Goal: Use online tool/utility: Utilize a website feature to perform a specific function

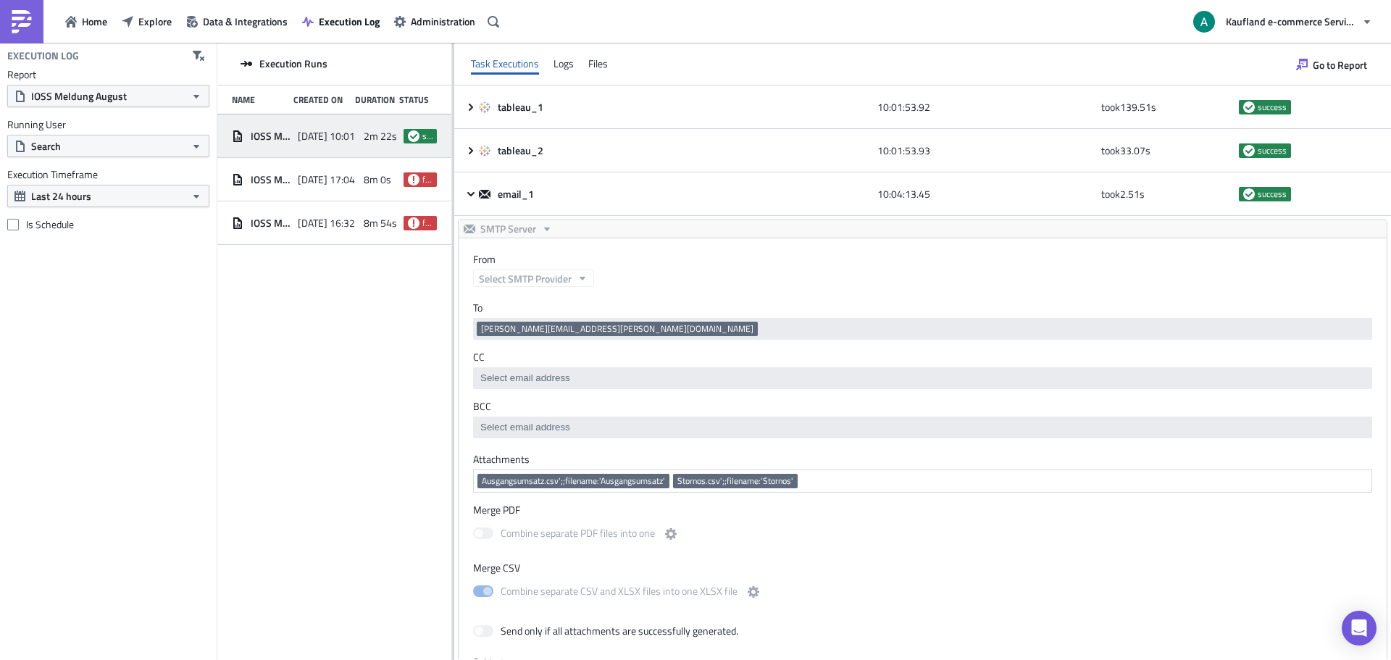
scroll to position [382, 0]
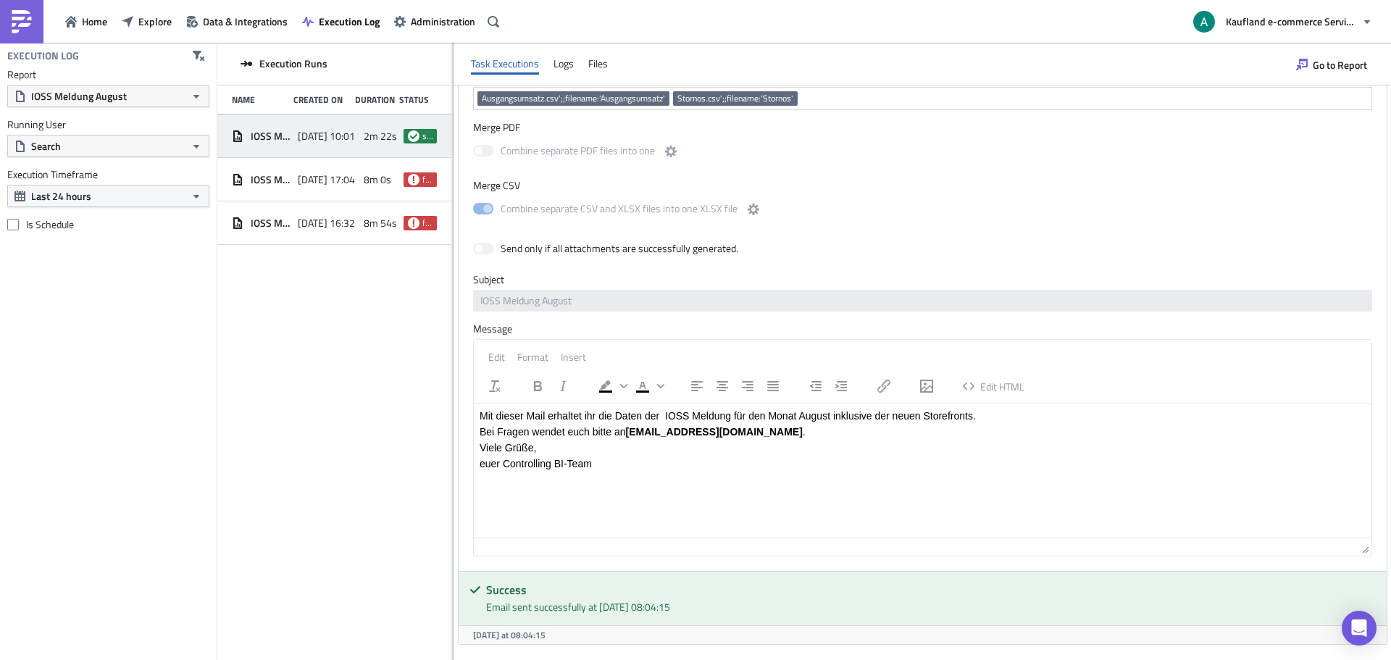
click at [154, 17] on span "Explore" at bounding box center [154, 21] width 33 height 15
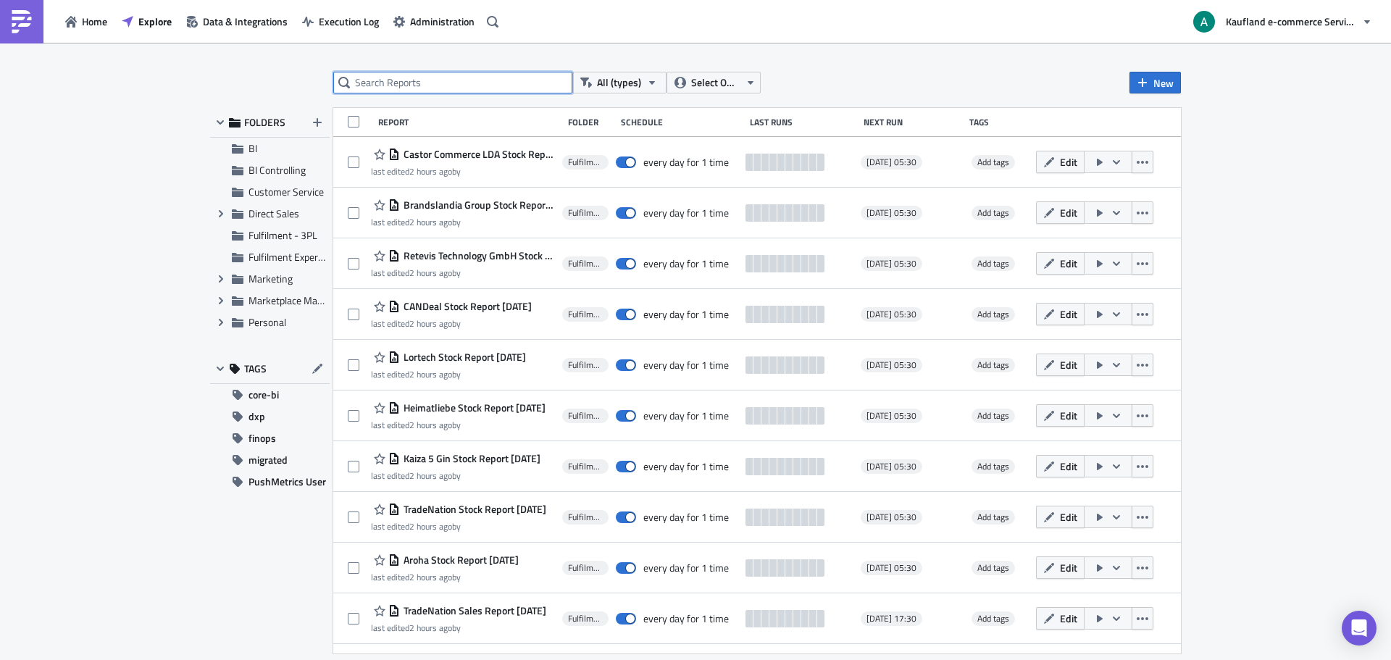
click at [472, 79] on input "text" at bounding box center [452, 83] width 239 height 22
type input "ioss"
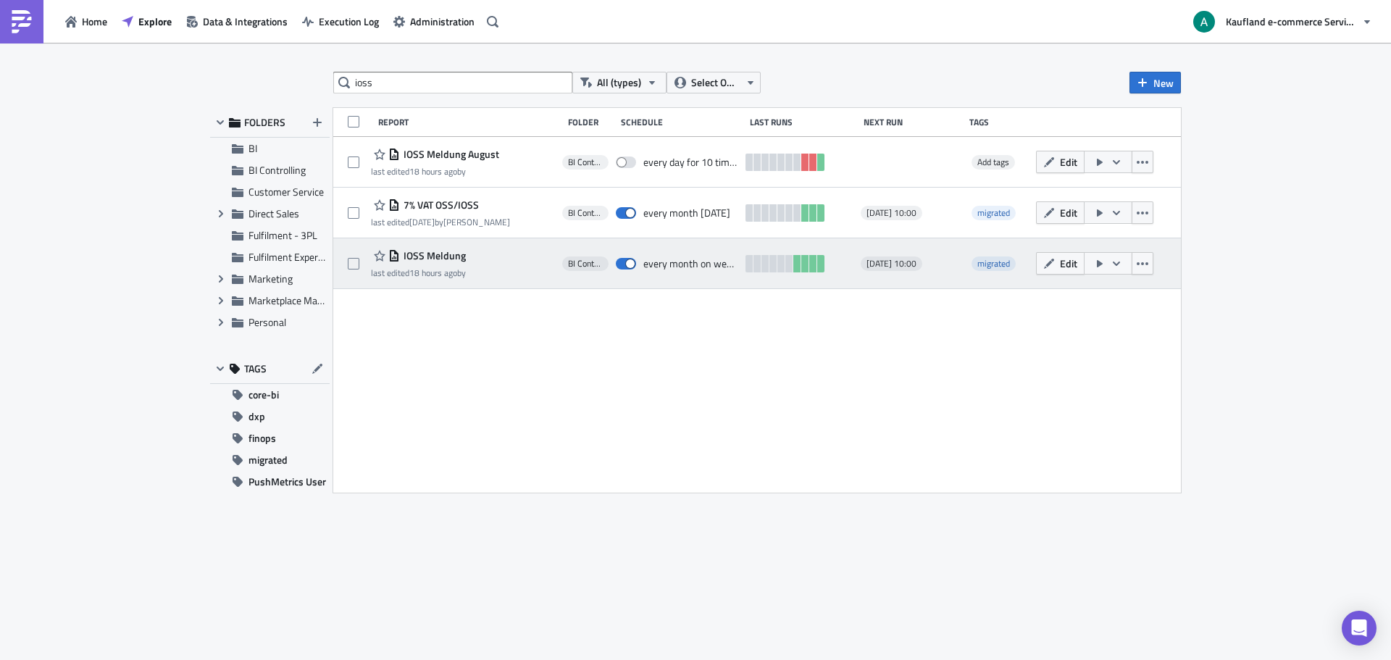
click at [464, 261] on div "IOSS Meldung" at bounding box center [418, 255] width 95 height 17
click at [1051, 261] on icon "button" at bounding box center [1049, 263] width 10 height 10
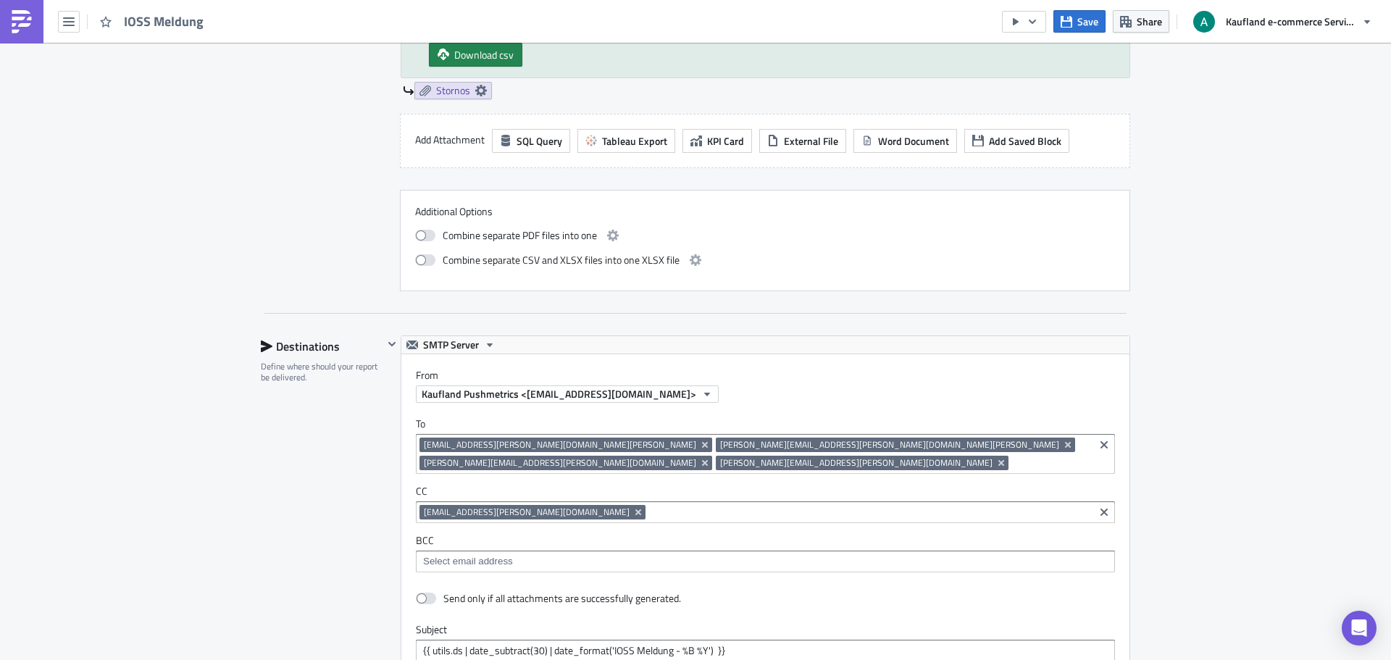
scroll to position [739, 0]
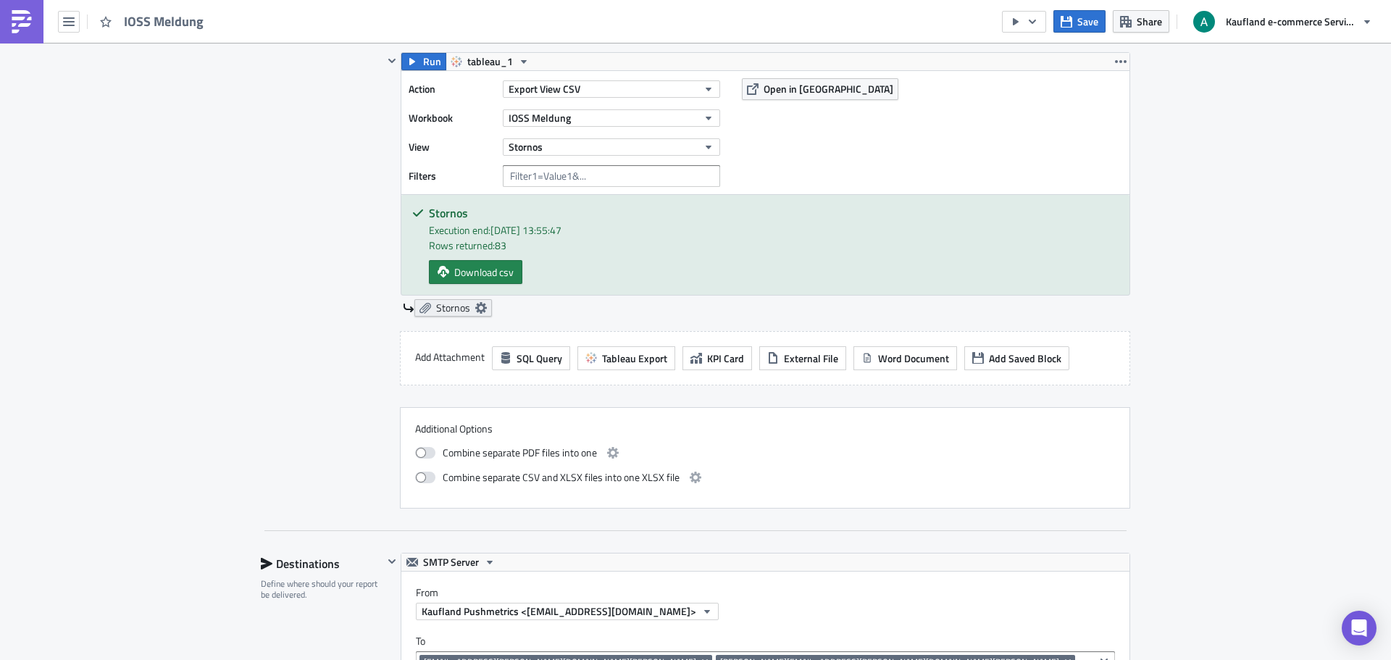
click at [475, 313] on icon at bounding box center [481, 308] width 12 height 12
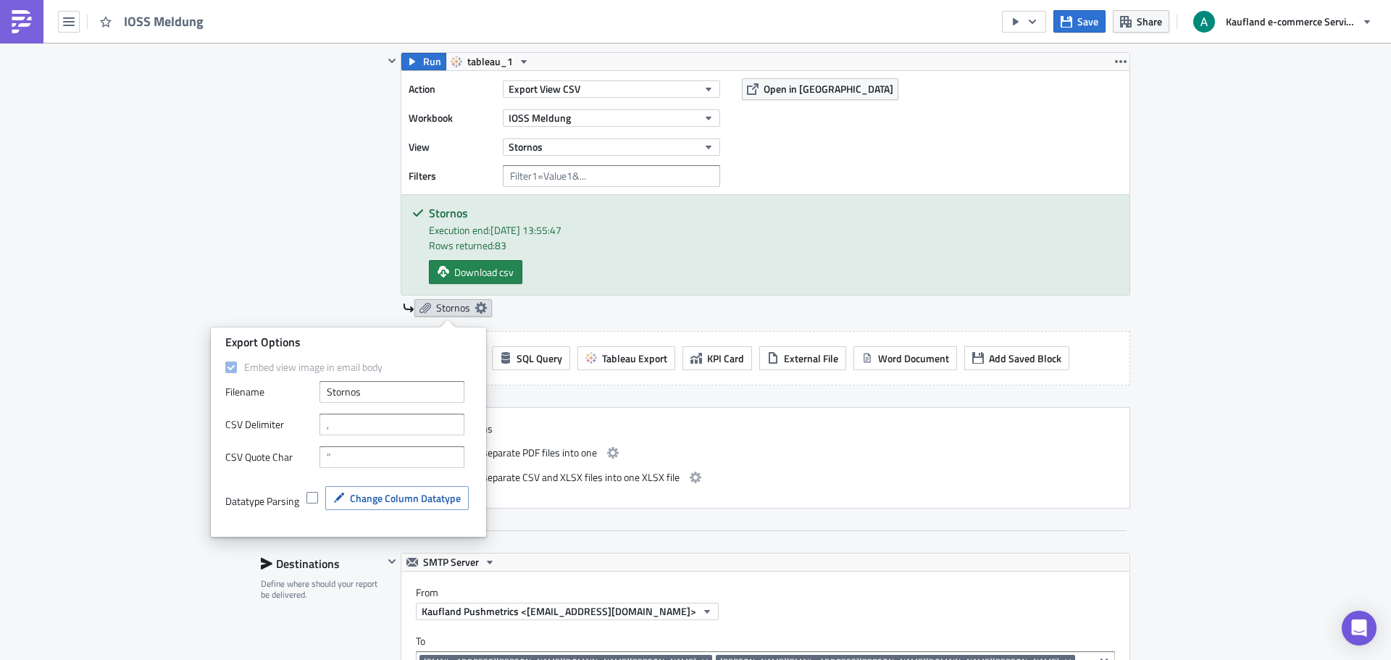
click at [475, 313] on icon at bounding box center [481, 308] width 12 height 12
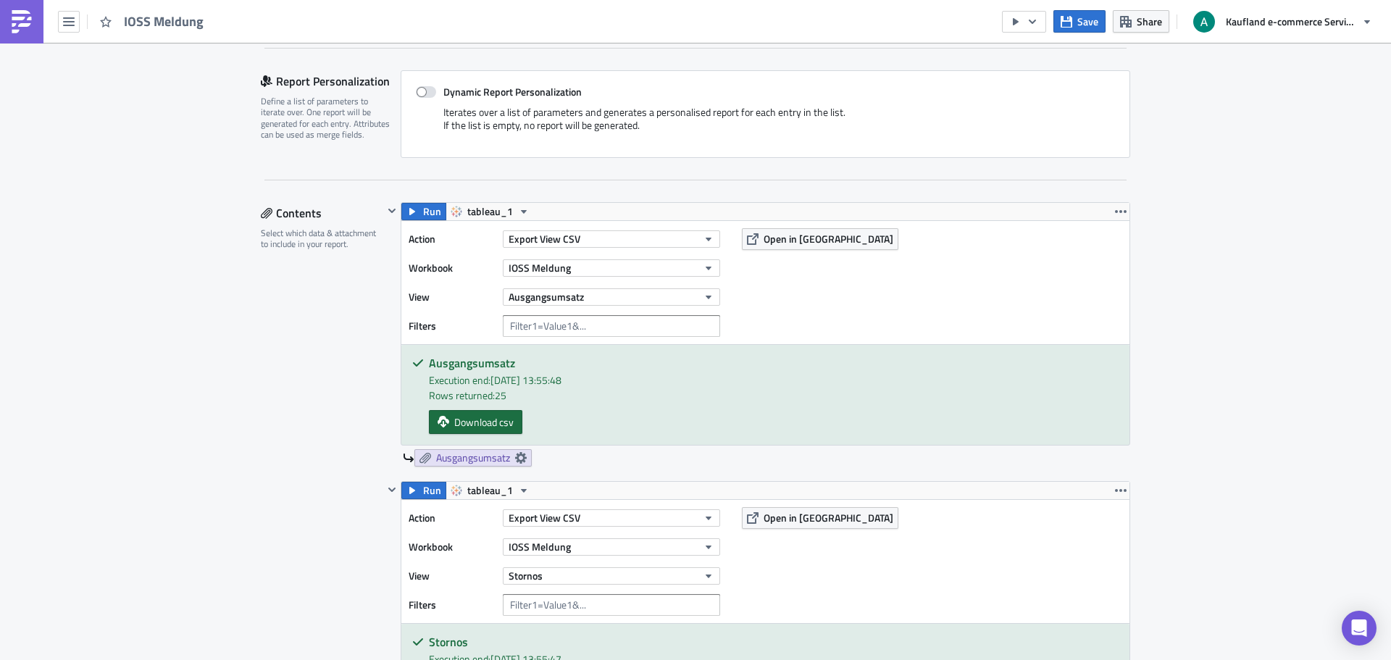
scroll to position [304, 0]
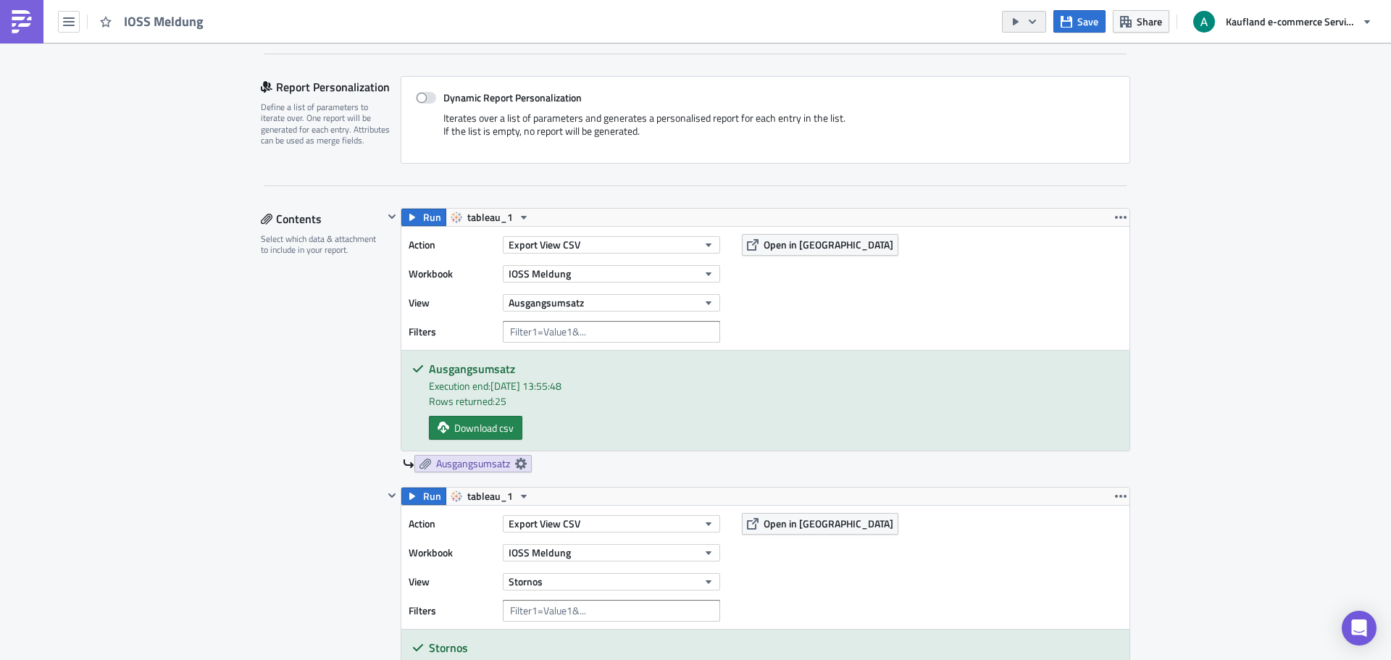
click at [1039, 25] on button "button" at bounding box center [1024, 22] width 44 height 22
click at [1043, 62] on div "Send Just to Me" at bounding box center [1067, 58] width 113 height 14
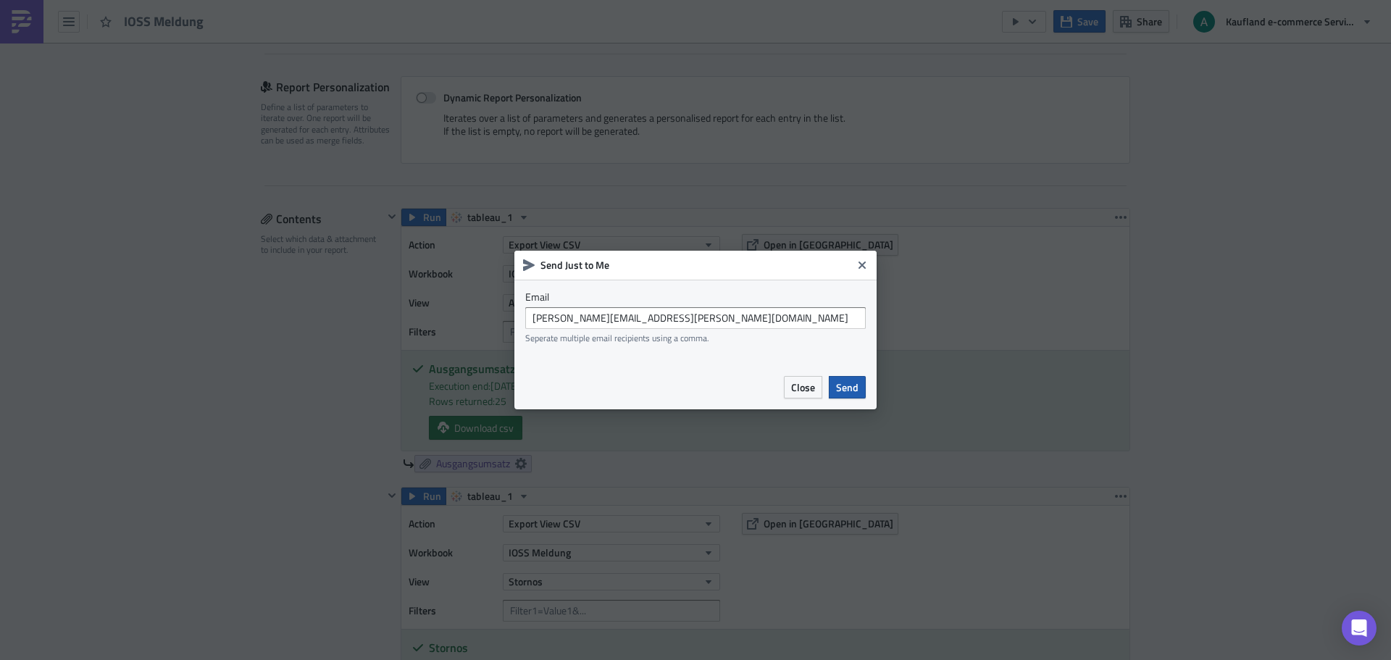
click at [855, 386] on span "Send" at bounding box center [847, 387] width 22 height 15
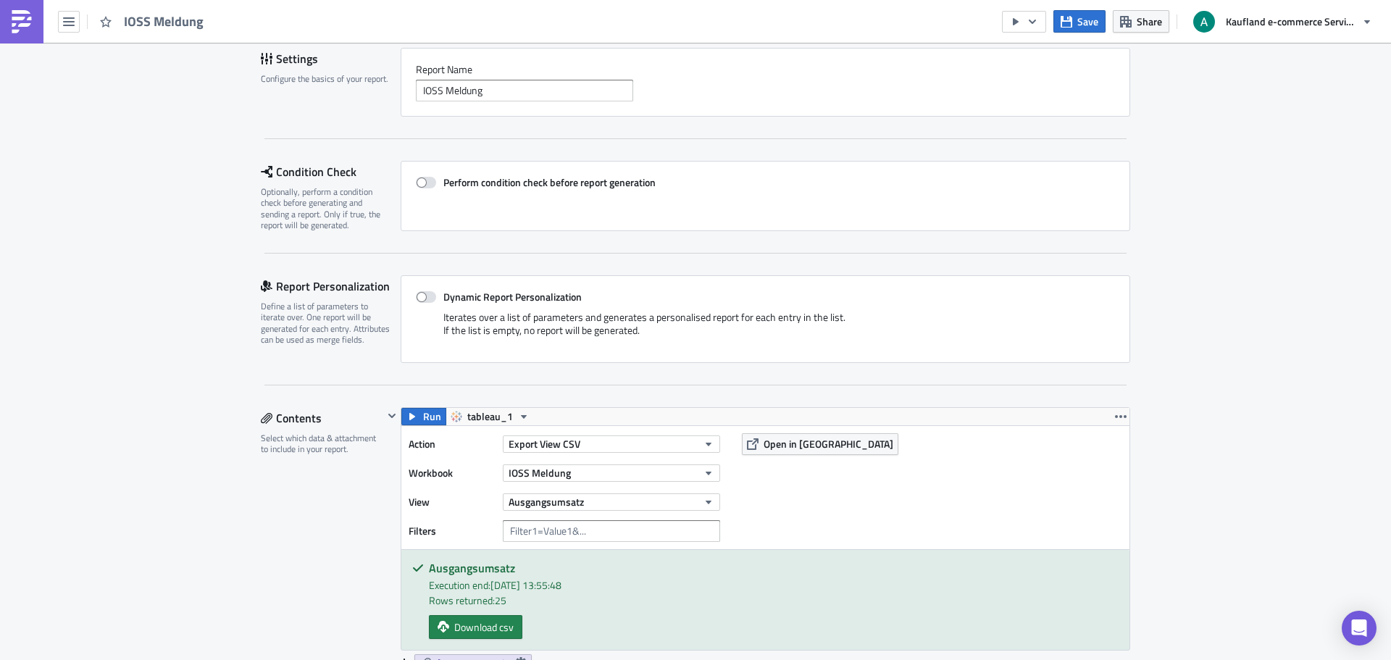
scroll to position [0, 0]
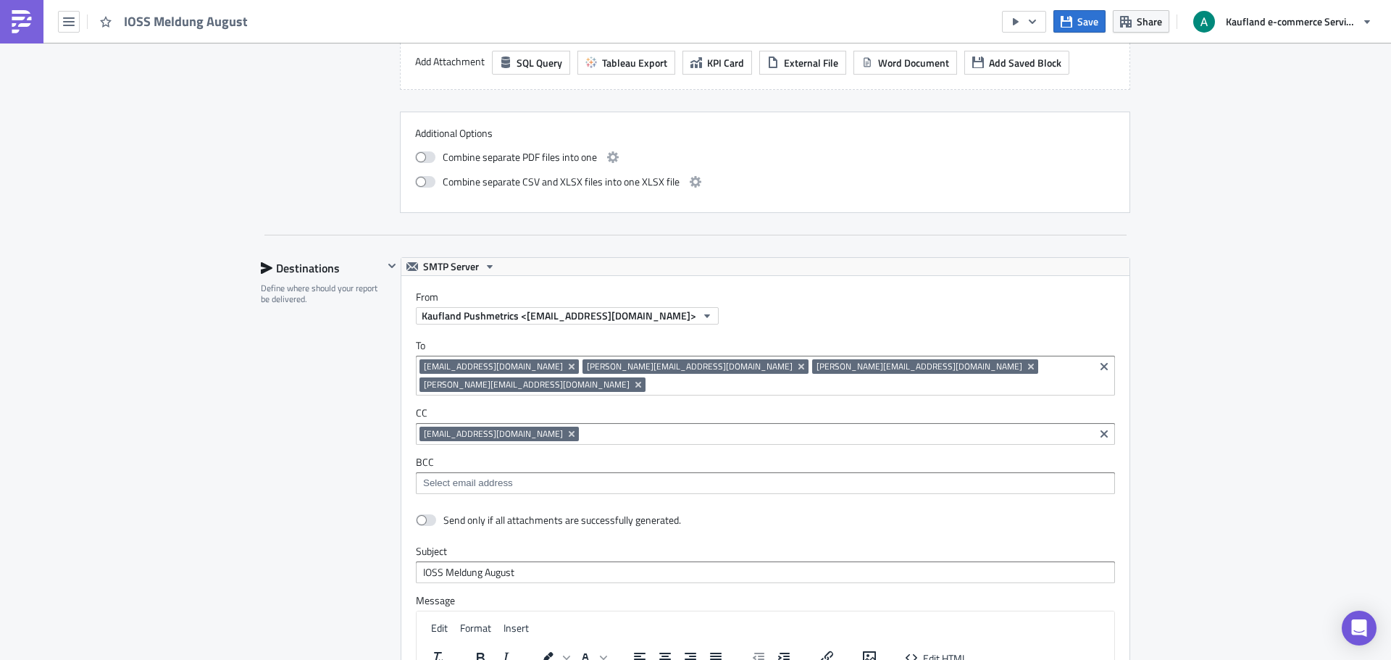
scroll to position [755, 0]
